Goal: Task Accomplishment & Management: Complete application form

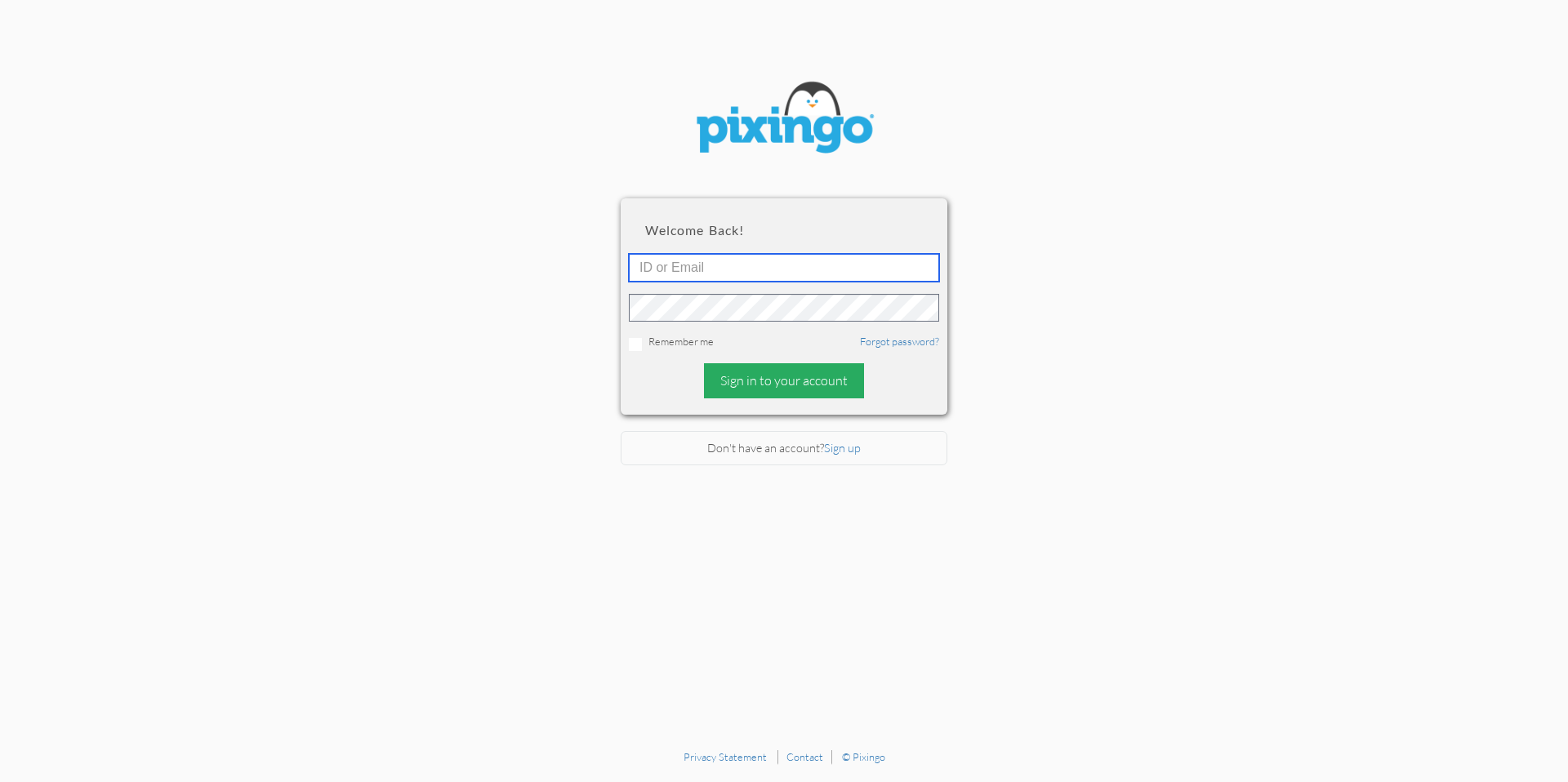
type input "[PERSON_NAME][EMAIL_ADDRESS][DOMAIN_NAME]"
click at [764, 377] on div "Sign in to your account" at bounding box center [784, 381] width 160 height 35
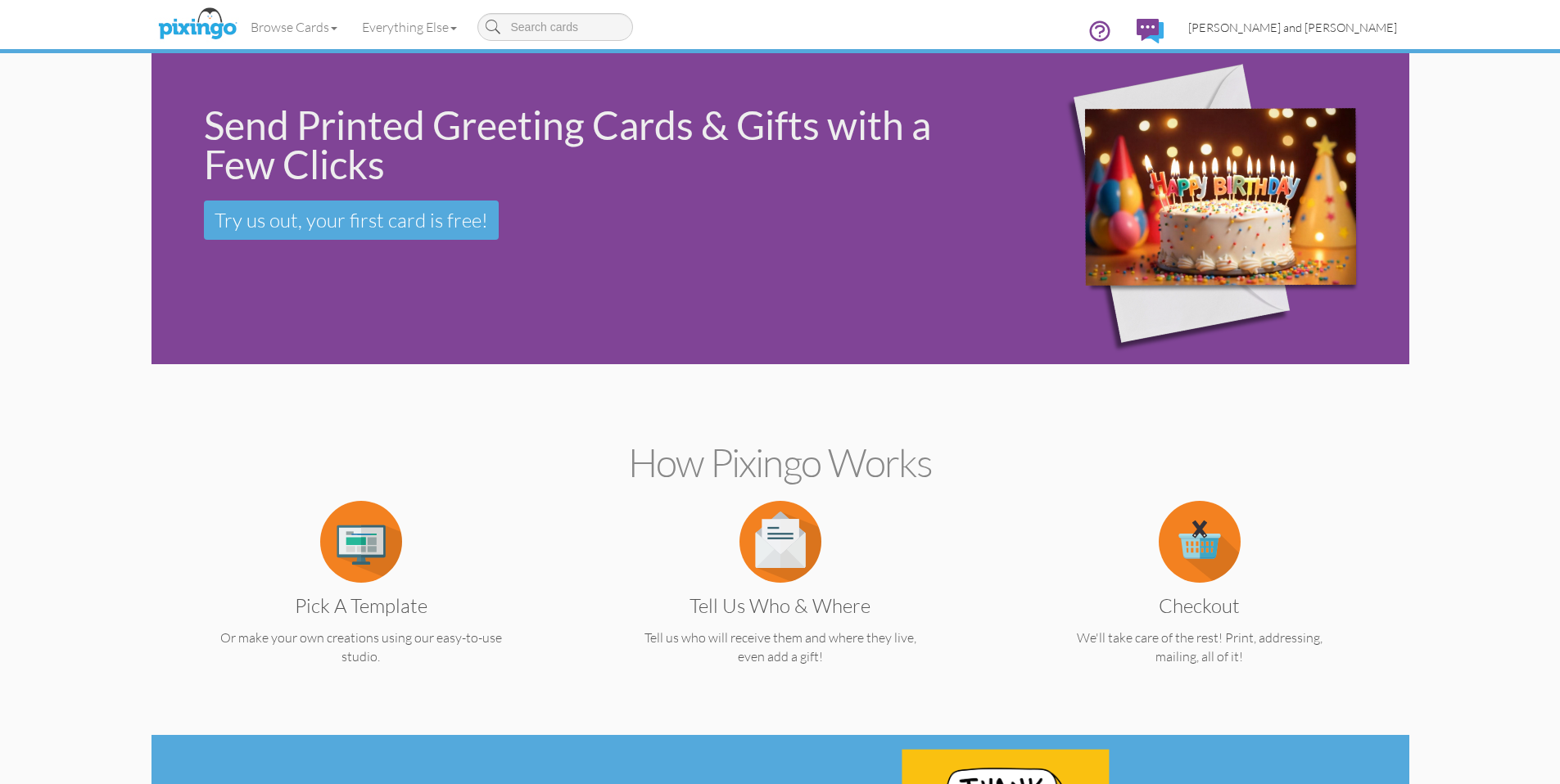
click at [1359, 16] on link "[PERSON_NAME] and [PERSON_NAME]" at bounding box center [1293, 27] width 234 height 42
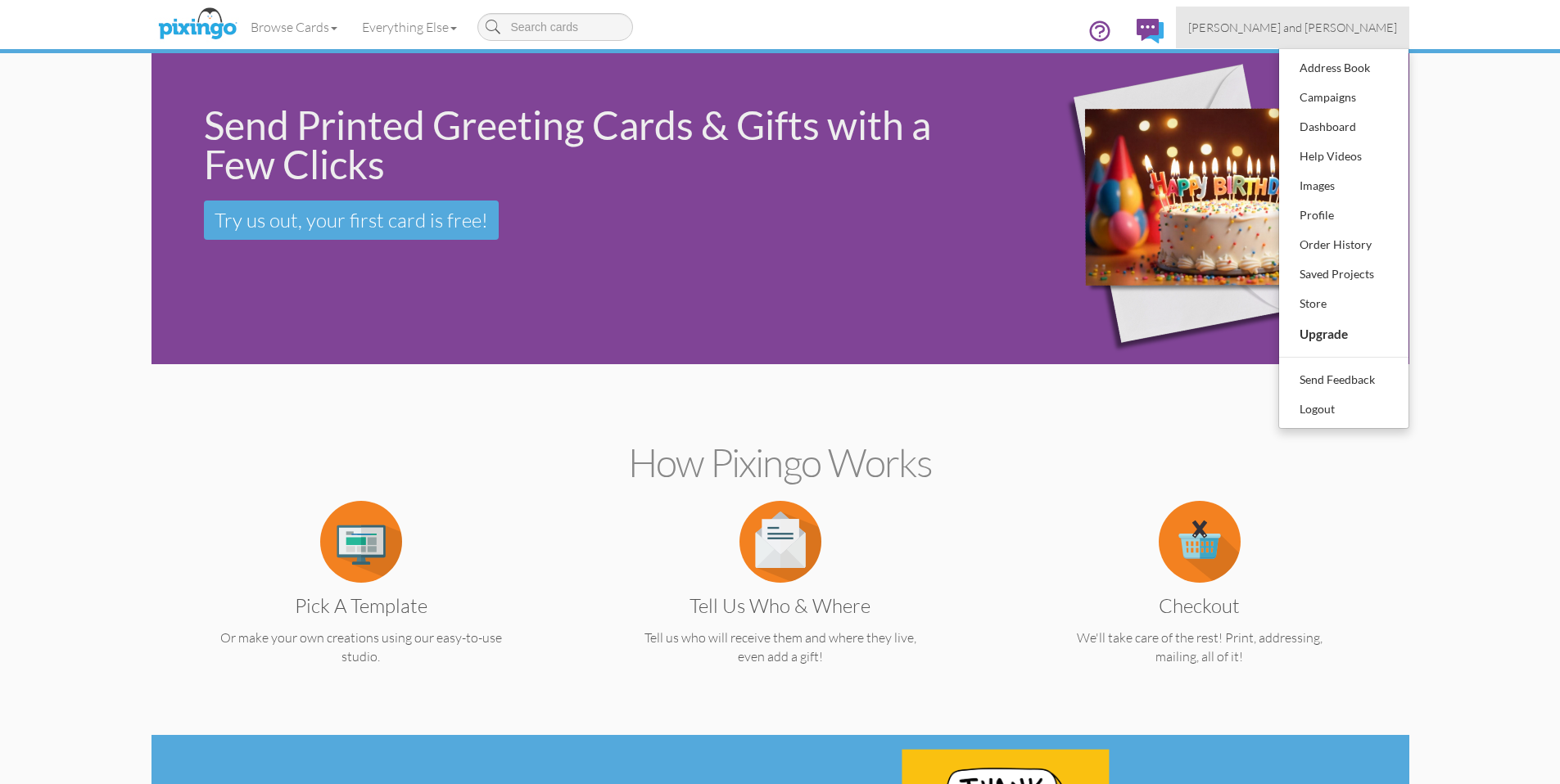
click at [1363, 18] on link "[PERSON_NAME] and [PERSON_NAME]" at bounding box center [1293, 27] width 234 height 42
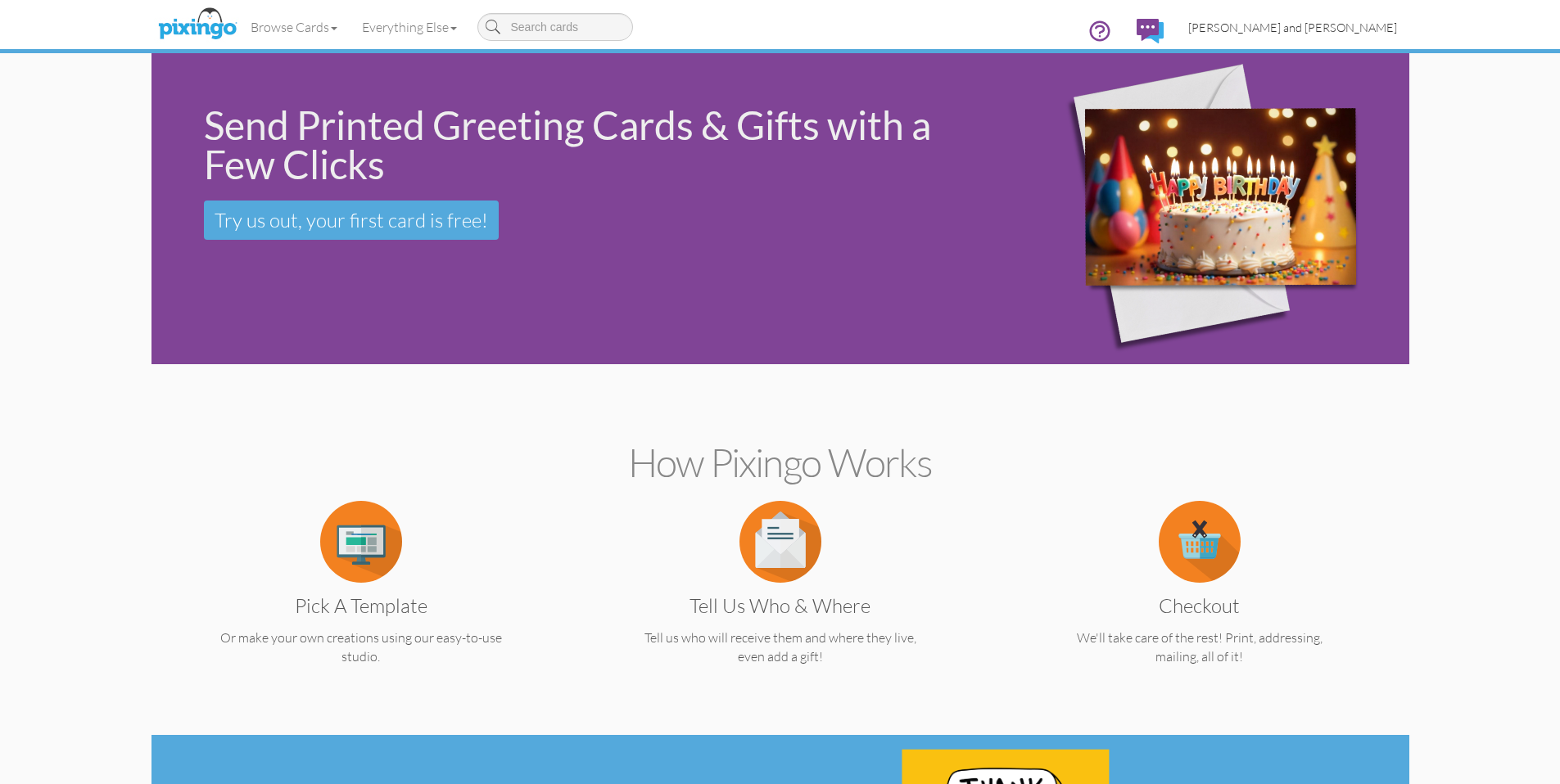
click at [1363, 27] on span "[PERSON_NAME] and [PERSON_NAME]" at bounding box center [1293, 27] width 209 height 14
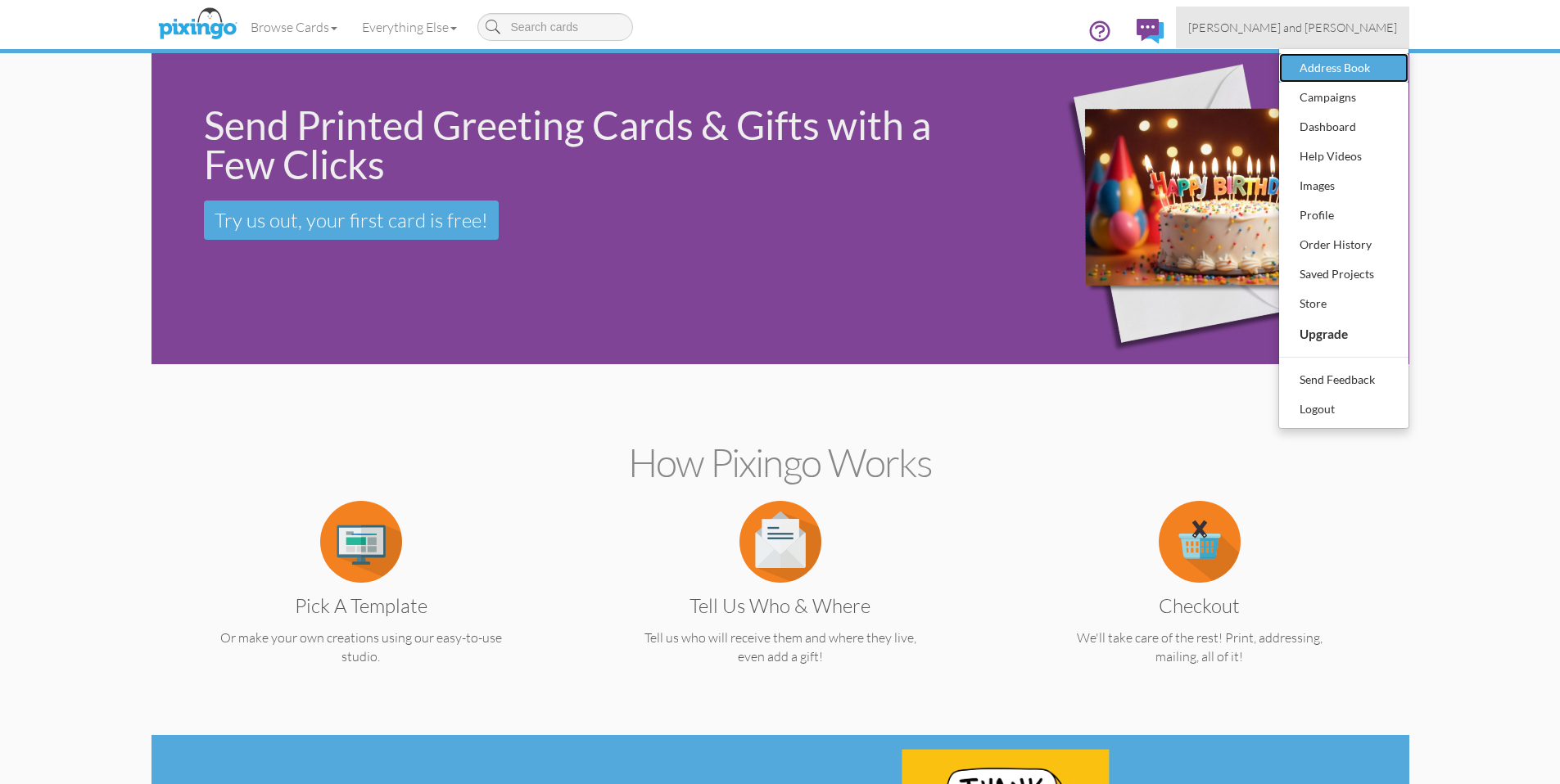
click at [1330, 79] on div "Address Book" at bounding box center [1344, 67] width 97 height 24
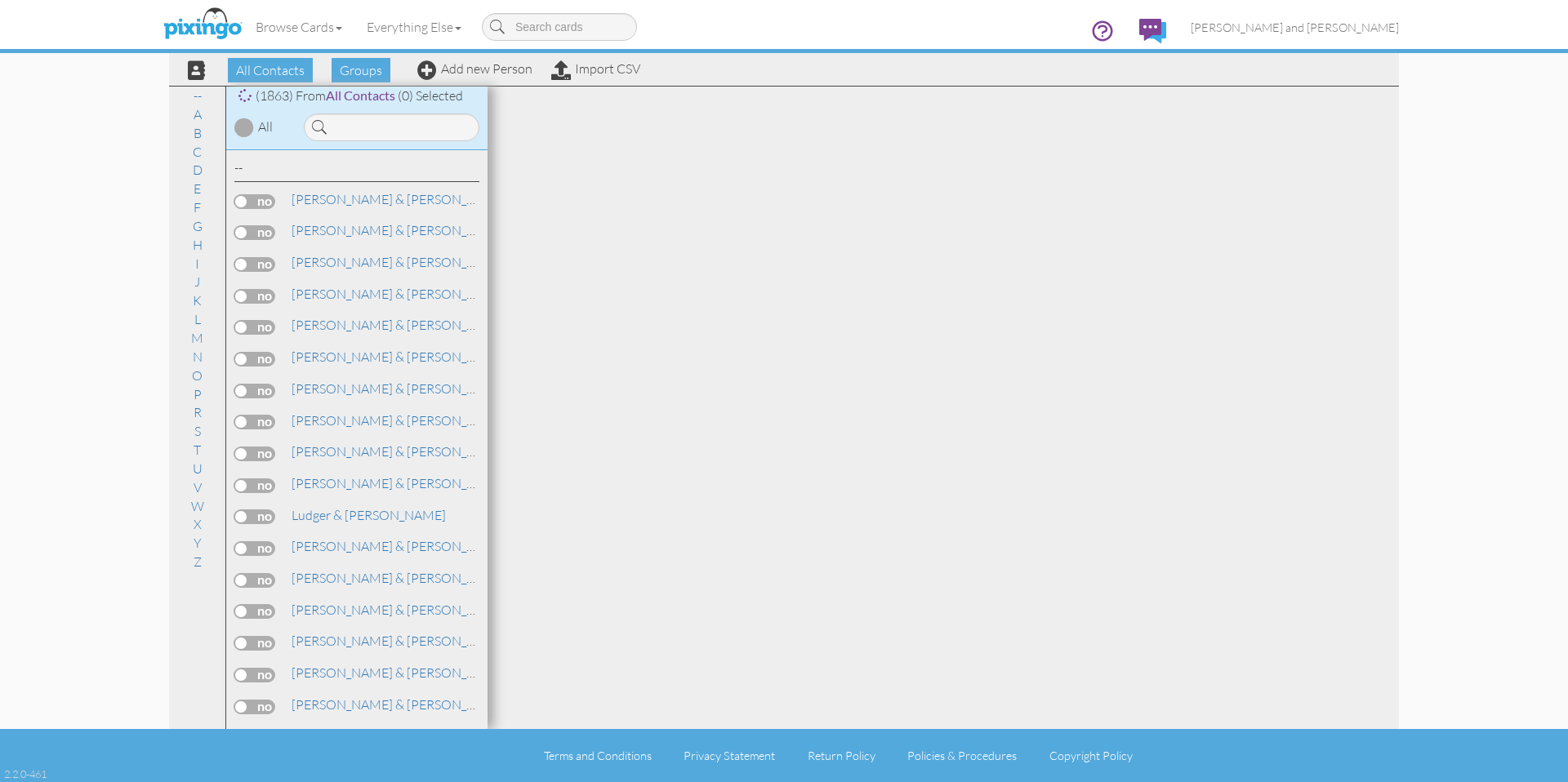
click at [425, 134] on input at bounding box center [392, 127] width 176 height 27
click at [510, 68] on link "Add new Person" at bounding box center [475, 68] width 115 height 17
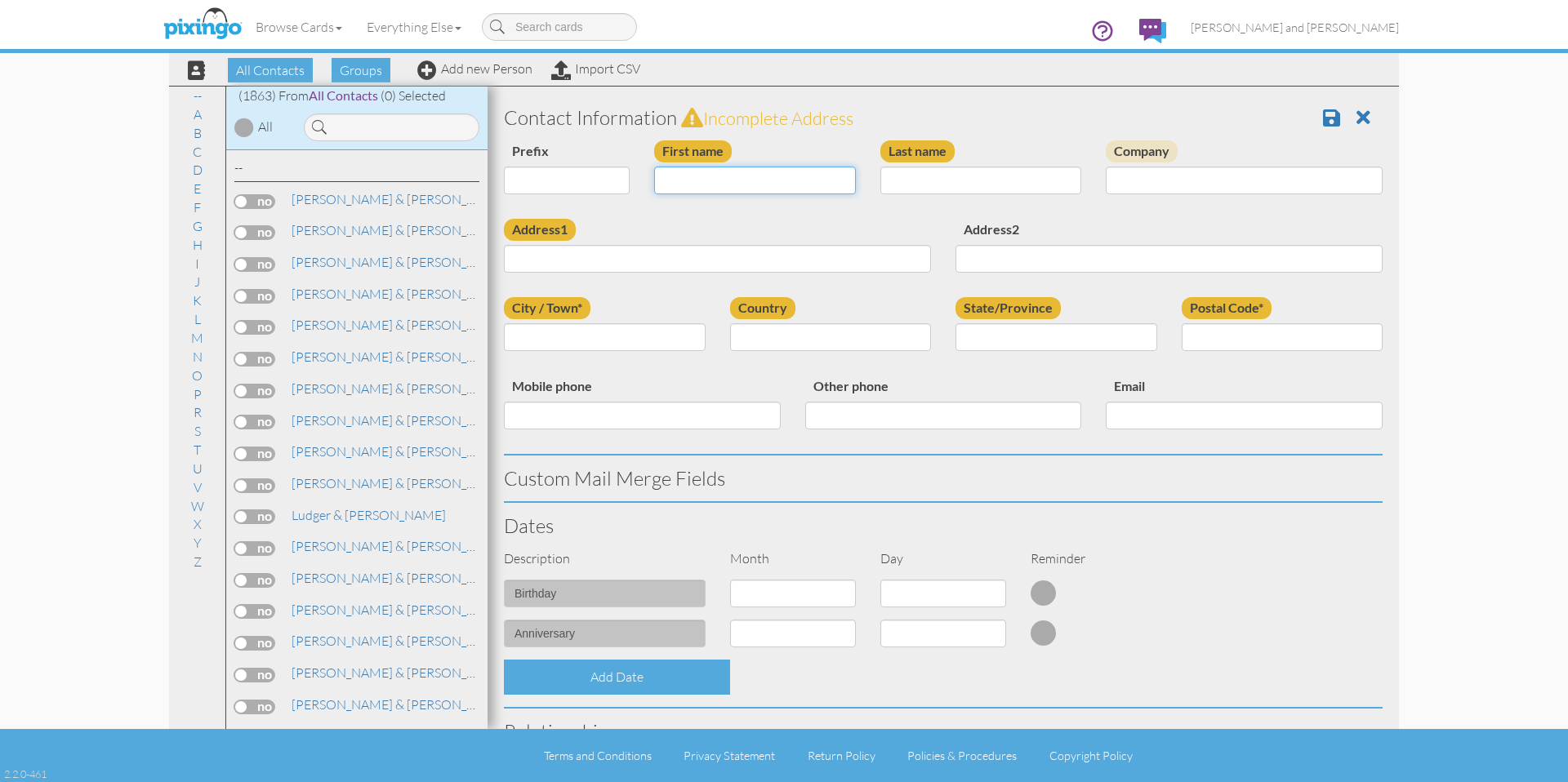
click at [705, 178] on input "First name" at bounding box center [755, 180] width 202 height 27
type input "Lontez"
click at [917, 176] on input "Last name" at bounding box center [981, 180] width 202 height 27
type input "Black"
click at [604, 257] on input "Address1" at bounding box center [718, 258] width 427 height 27
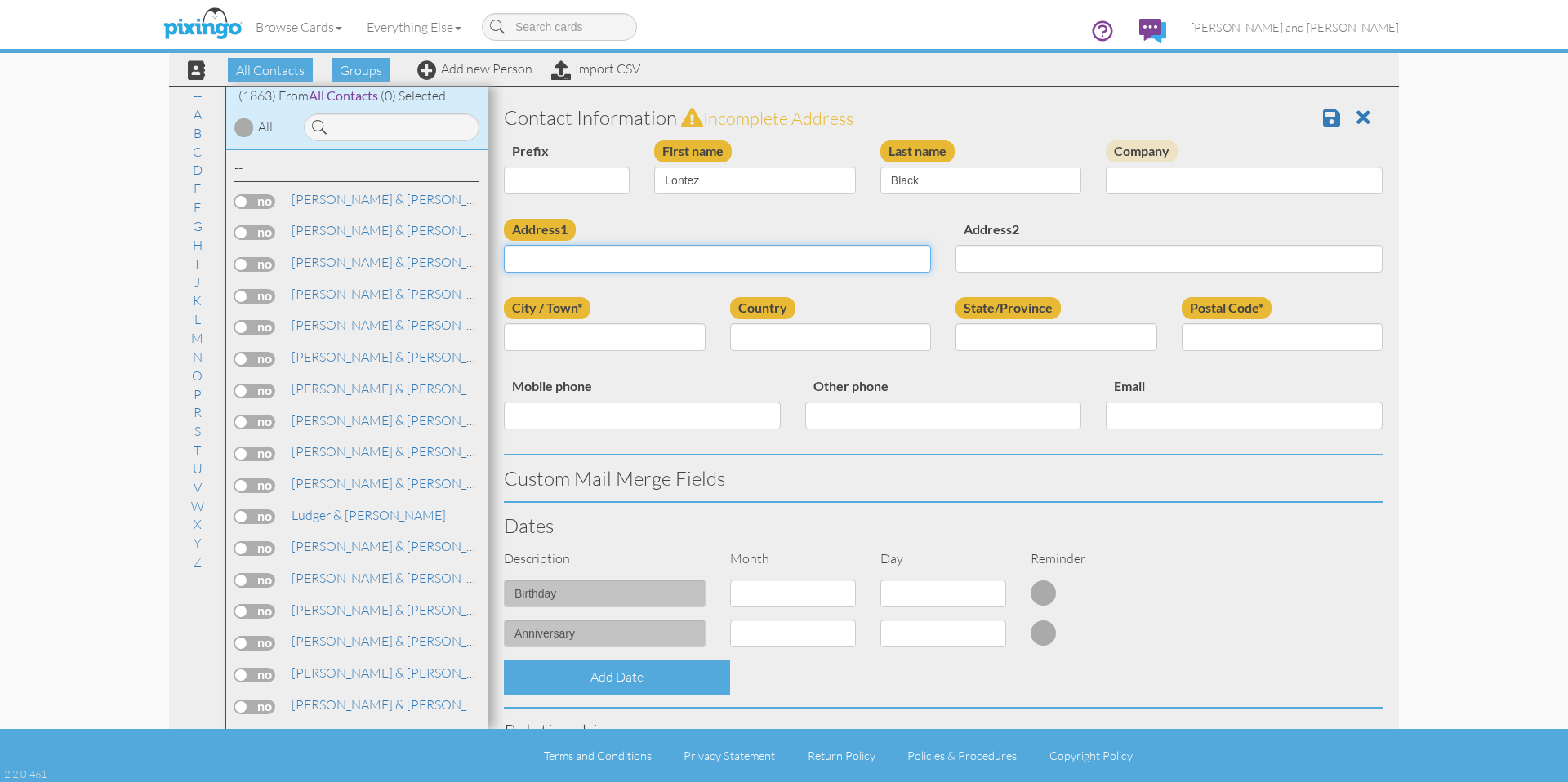
click at [604, 257] on input "Address1" at bounding box center [718, 258] width 427 height 27
paste input "[STREET_ADDRESS]"
type input "[STREET_ADDRESS]"
click at [595, 339] on input "City / Town*" at bounding box center [605, 337] width 202 height 27
type input "[GEOGRAPHIC_DATA]"
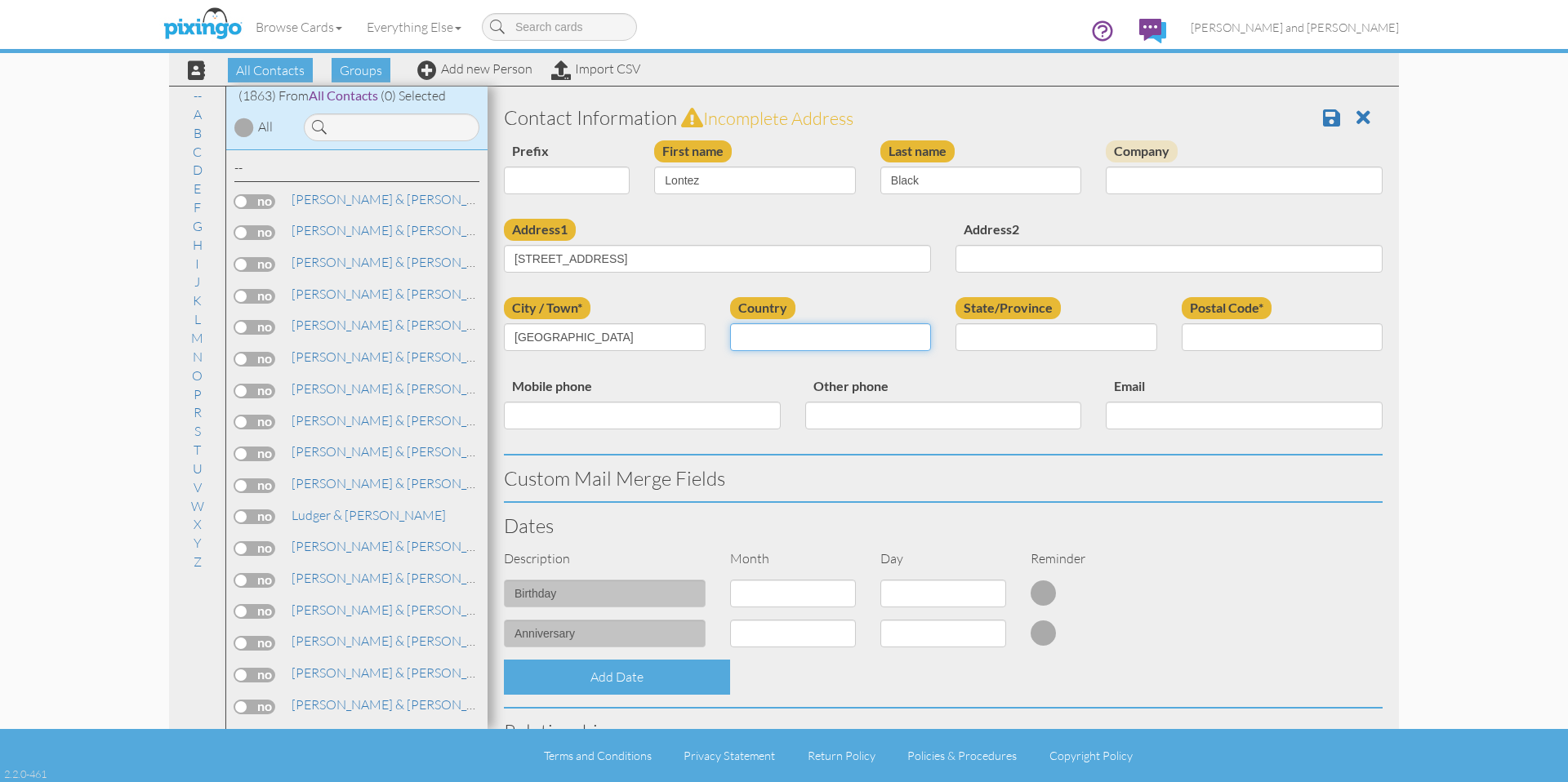
click at [846, 347] on select "[GEOGRAPHIC_DATA] -------------- [GEOGRAPHIC_DATA] [GEOGRAPHIC_DATA] [GEOGRAPHI…" at bounding box center [831, 337] width 202 height 27
click at [1033, 334] on input "State/Province" at bounding box center [1056, 337] width 202 height 27
type input "[US_STATE]"
click at [1043, 367] on div "City / Town* [GEOGRAPHIC_DATA] Country [GEOGRAPHIC_DATA] -------------- [GEOGRA…" at bounding box center [943, 336] width 903 height 78
click at [806, 336] on select "[GEOGRAPHIC_DATA] -------------- [GEOGRAPHIC_DATA] [GEOGRAPHIC_DATA] [GEOGRAPHI…" at bounding box center [831, 337] width 202 height 27
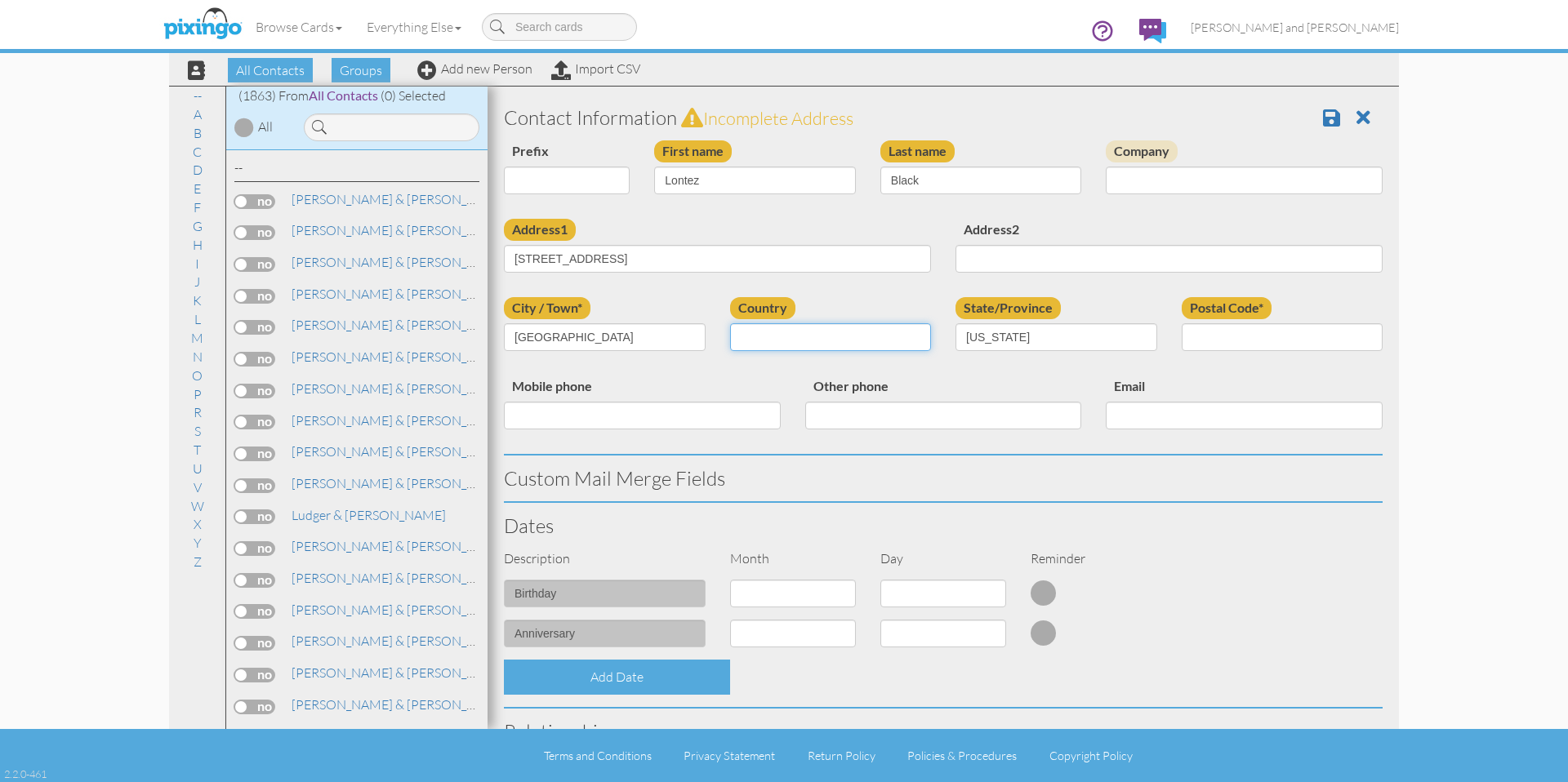
select select "object:6103"
click at [1075, 336] on select "AA (Military) AE (Military) [US_STATE] [US_STATE] [US_STATE] AP (Military) [US_…" at bounding box center [1056, 337] width 202 height 27
select select "object:6391"
click at [1231, 330] on input "Postal Code*" at bounding box center [1282, 337] width 202 height 27
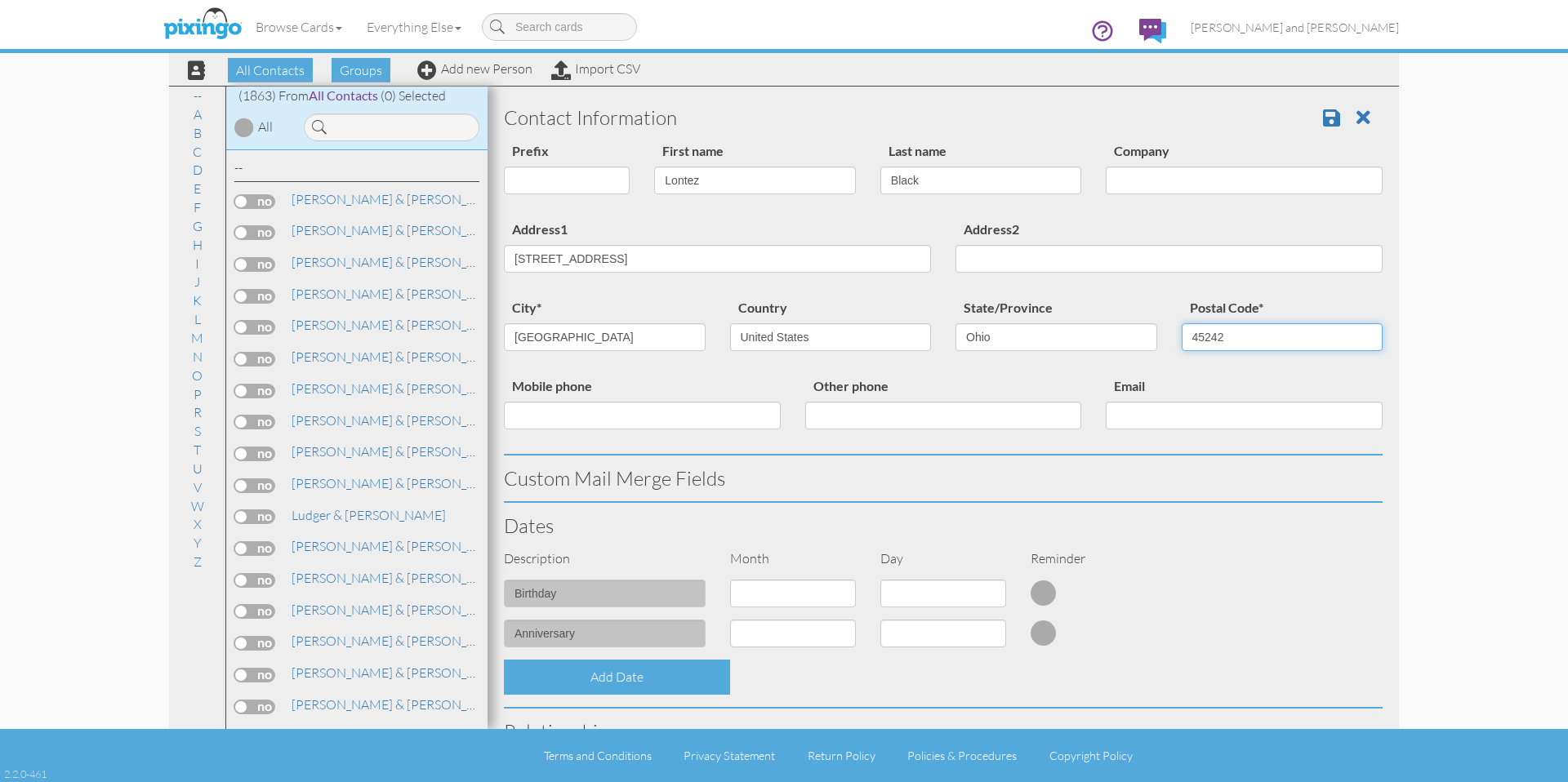
type input "45242"
click at [1214, 385] on div "Email" at bounding box center [1243, 409] width 301 height 66
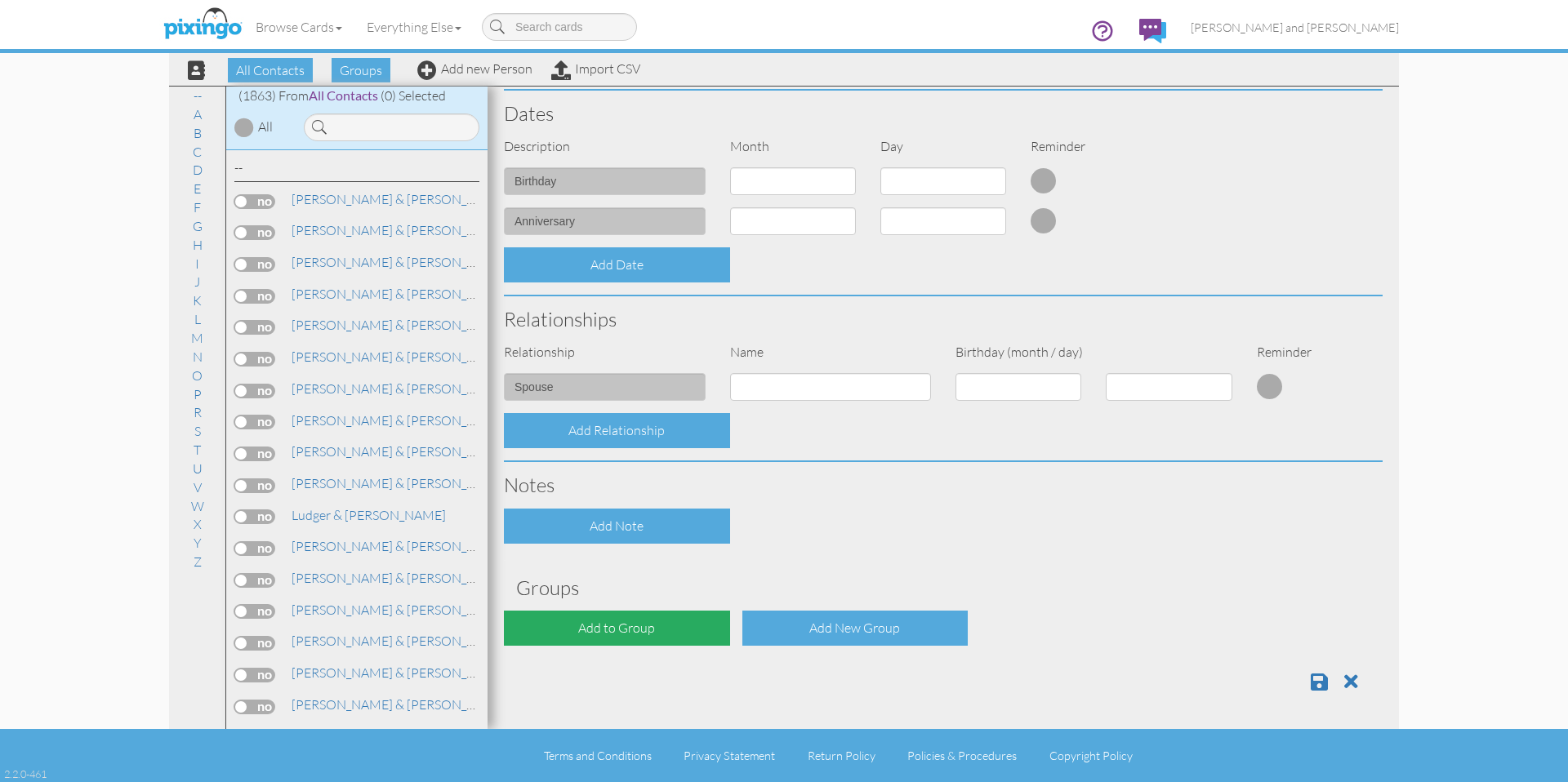
click at [601, 619] on div "Add to Group" at bounding box center [617, 628] width 226 height 35
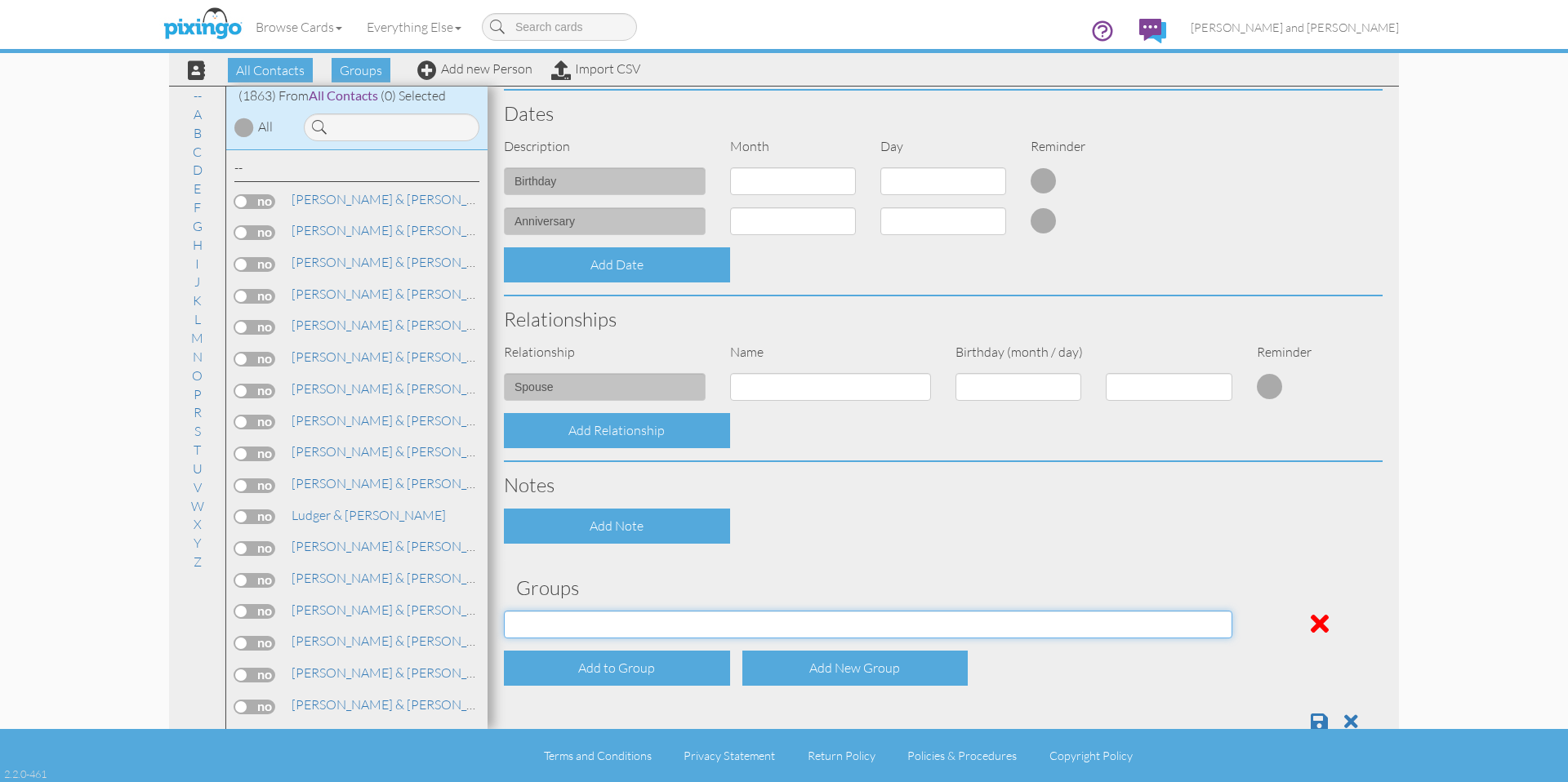
click at [625, 631] on select "All Contacts Clients Do Not Send duplicate spouse (for b-day only) Holiday Only…" at bounding box center [868, 624] width 728 height 27
select select "object:6411"
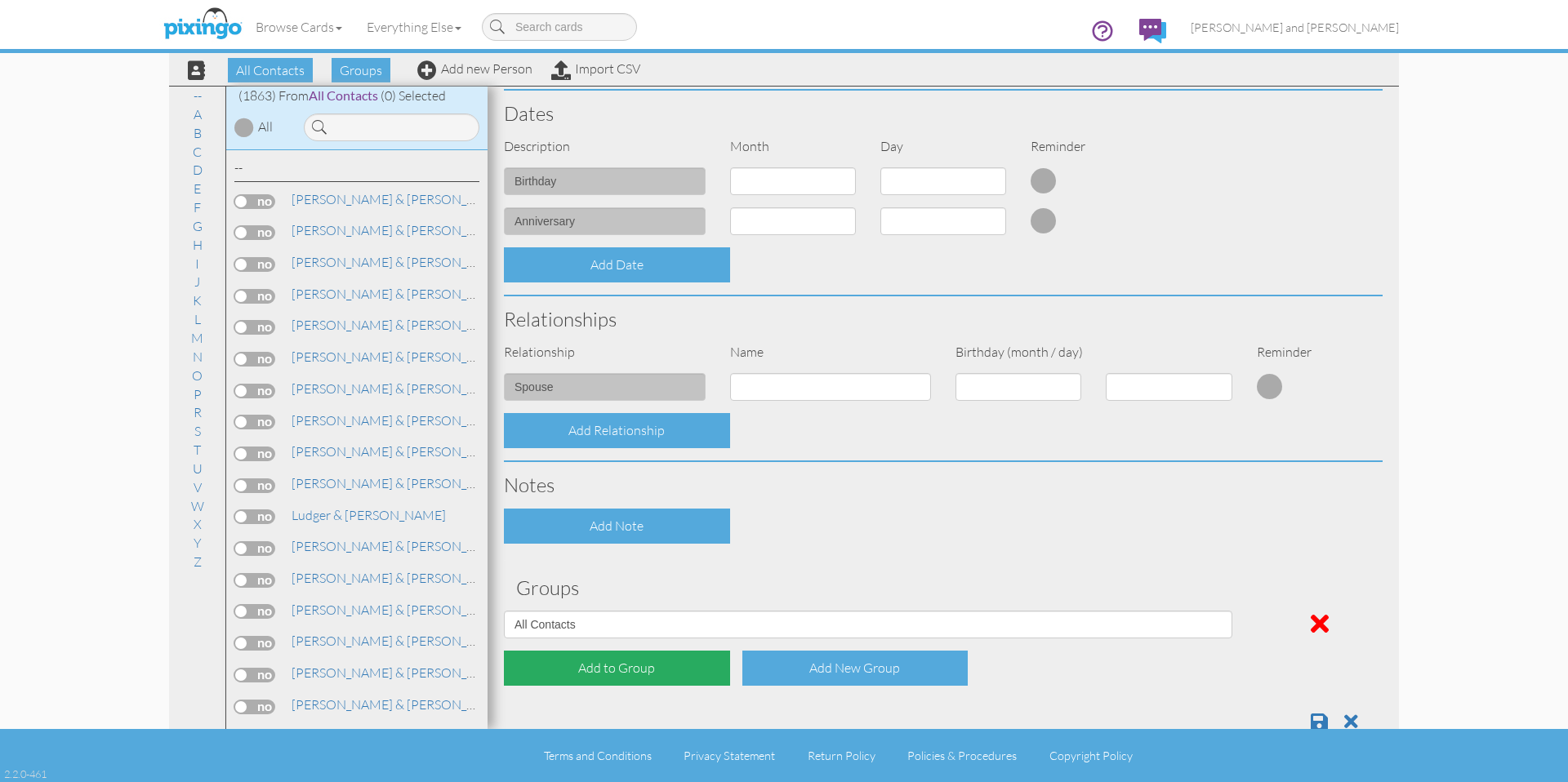
click at [615, 655] on div "Add to Group" at bounding box center [617, 668] width 226 height 35
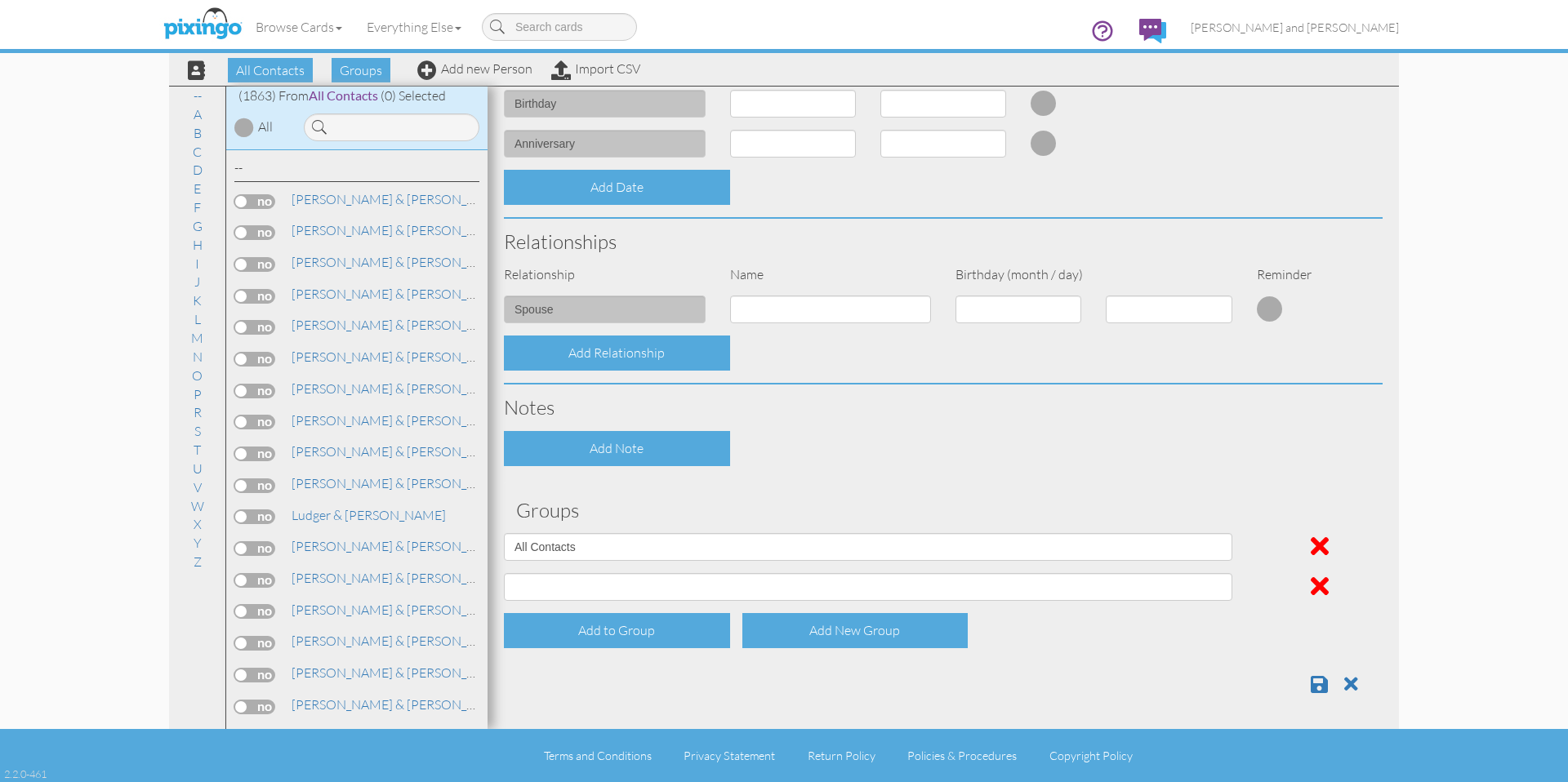
scroll to position [492, 0]
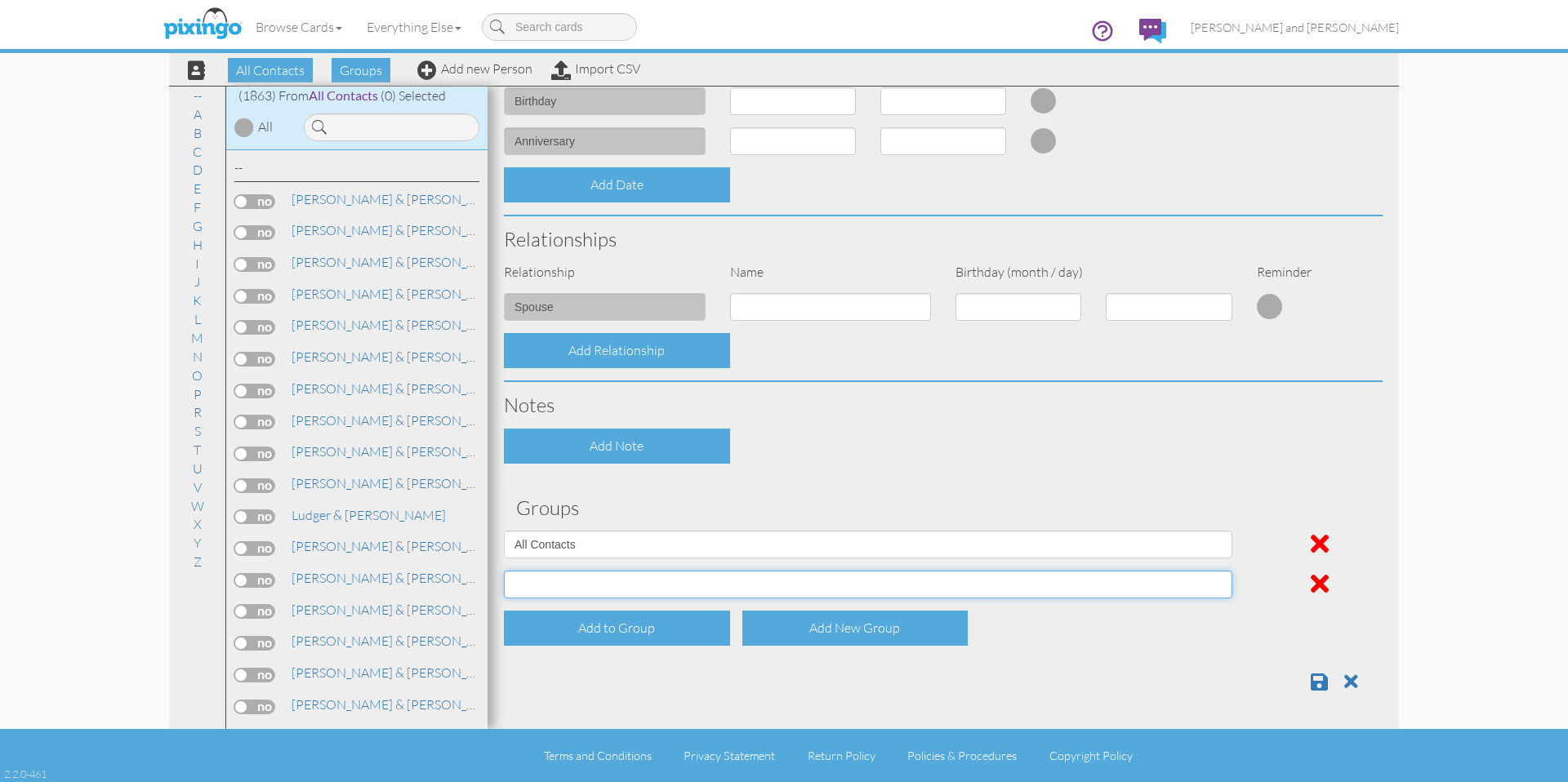
click at [613, 592] on select "All Contacts Clients Do Not Send duplicate spouse (for b-day only) Holiday Only…" at bounding box center [868, 584] width 728 height 27
select select "object:6416"
click at [1284, 690] on div at bounding box center [943, 676] width 903 height 33
click at [1311, 681] on span at bounding box center [1319, 682] width 18 height 20
